Goal: Task Accomplishment & Management: Use online tool/utility

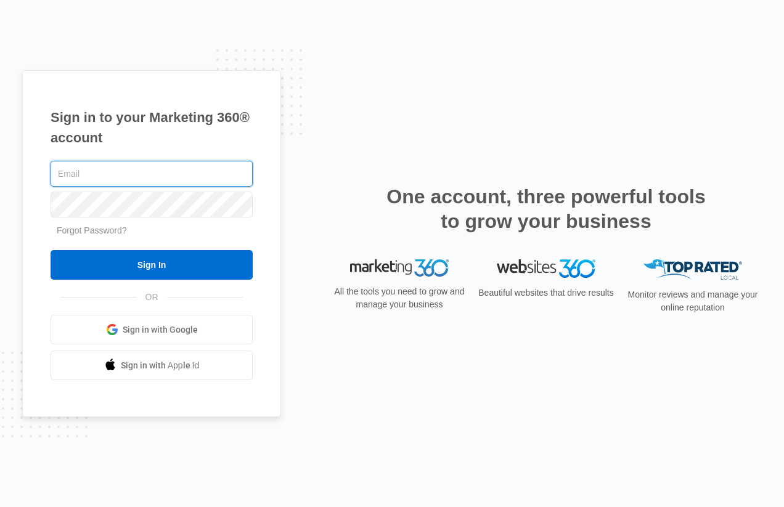
type input "[PERSON_NAME][EMAIL_ADDRESS][DOMAIN_NAME]"
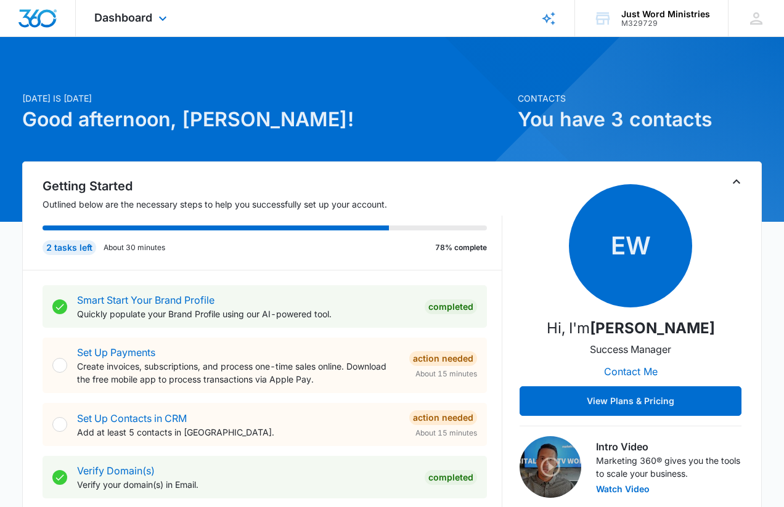
click at [155, 17] on div "Dashboard Apps Reputation Forms CRM Email Social POS Content Ads Intelligence F…" at bounding box center [132, 18] width 113 height 36
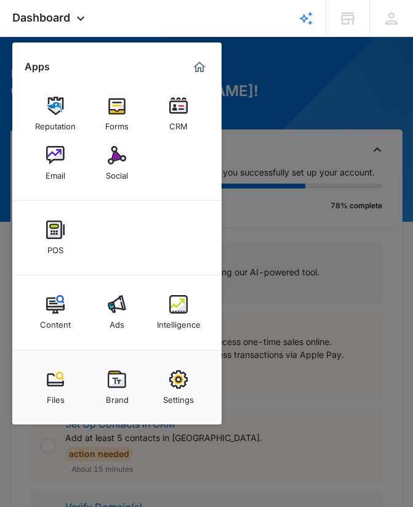
click at [233, 84] on div at bounding box center [206, 253] width 413 height 507
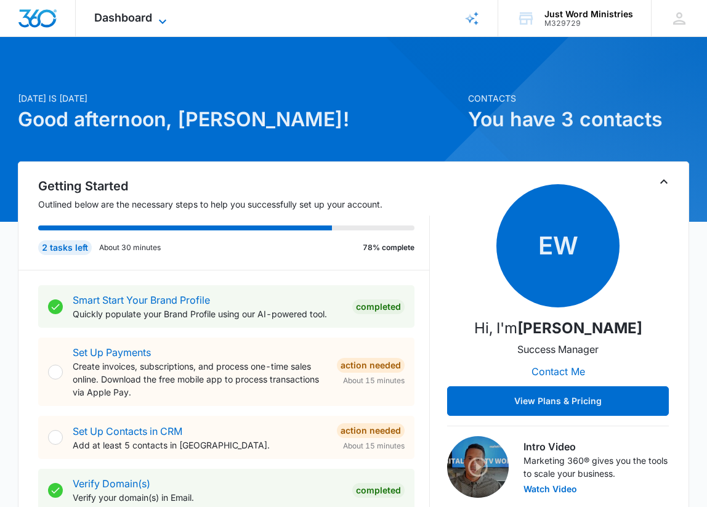
click at [148, 16] on span "Dashboard" at bounding box center [123, 17] width 58 height 13
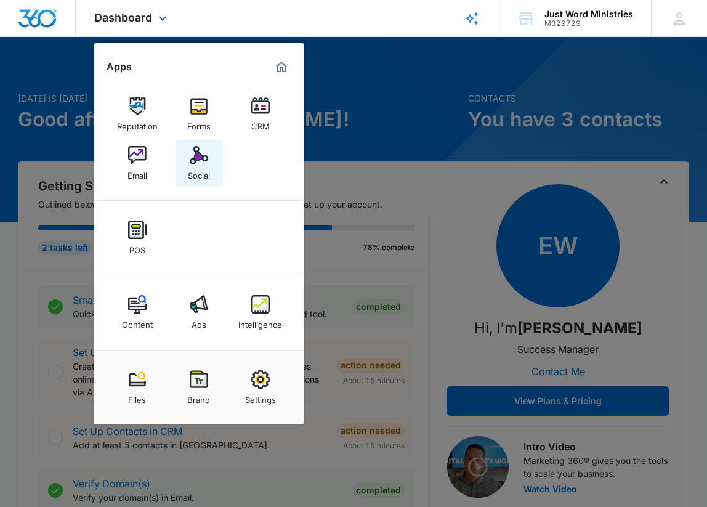
click at [194, 162] on img at bounding box center [199, 155] width 18 height 18
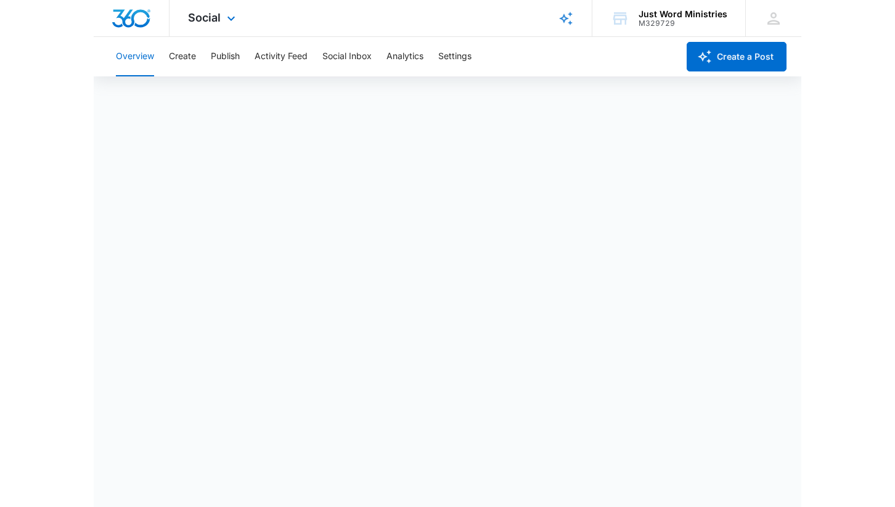
scroll to position [3, 0]
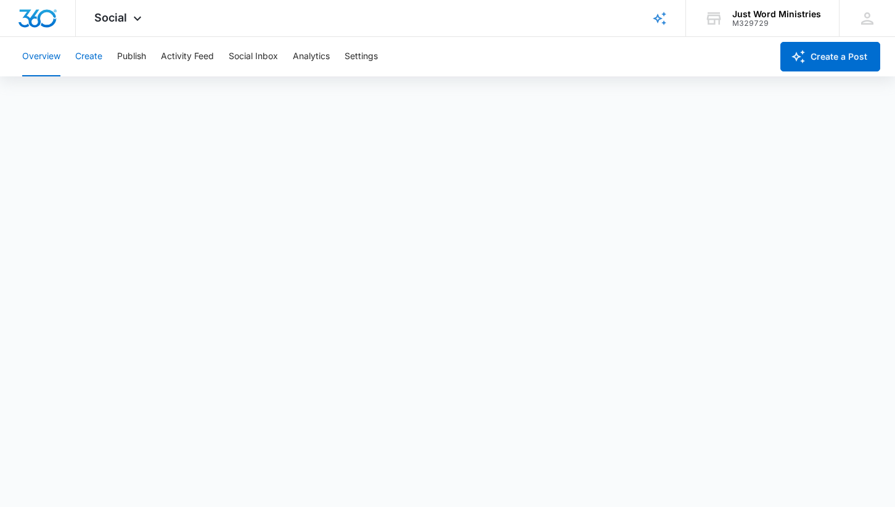
click at [85, 63] on button "Create" at bounding box center [88, 56] width 27 height 39
